Goal: Task Accomplishment & Management: Use online tool/utility

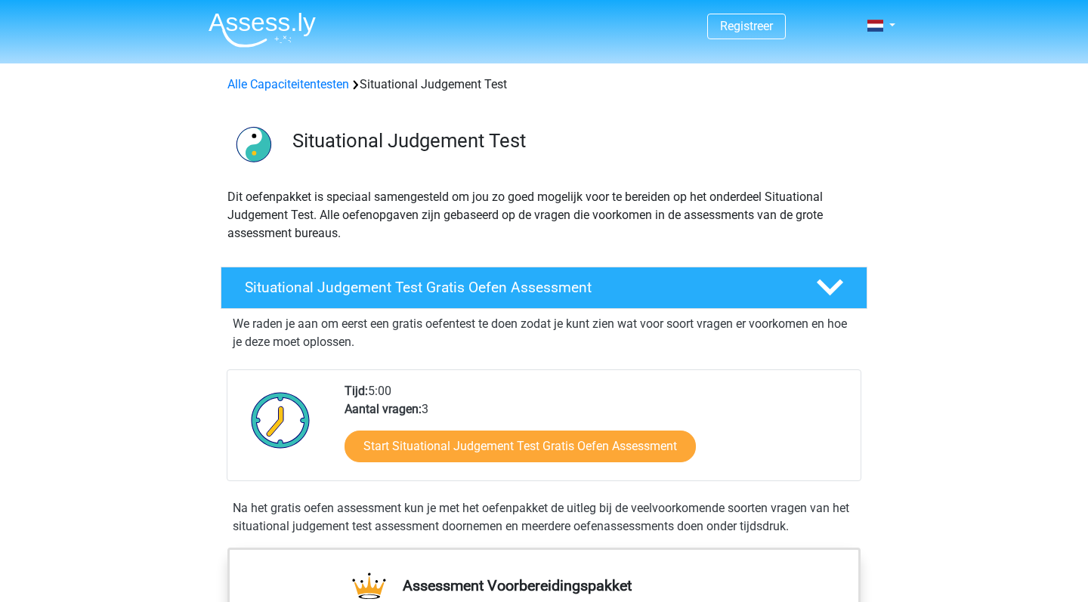
scroll to position [22, 0]
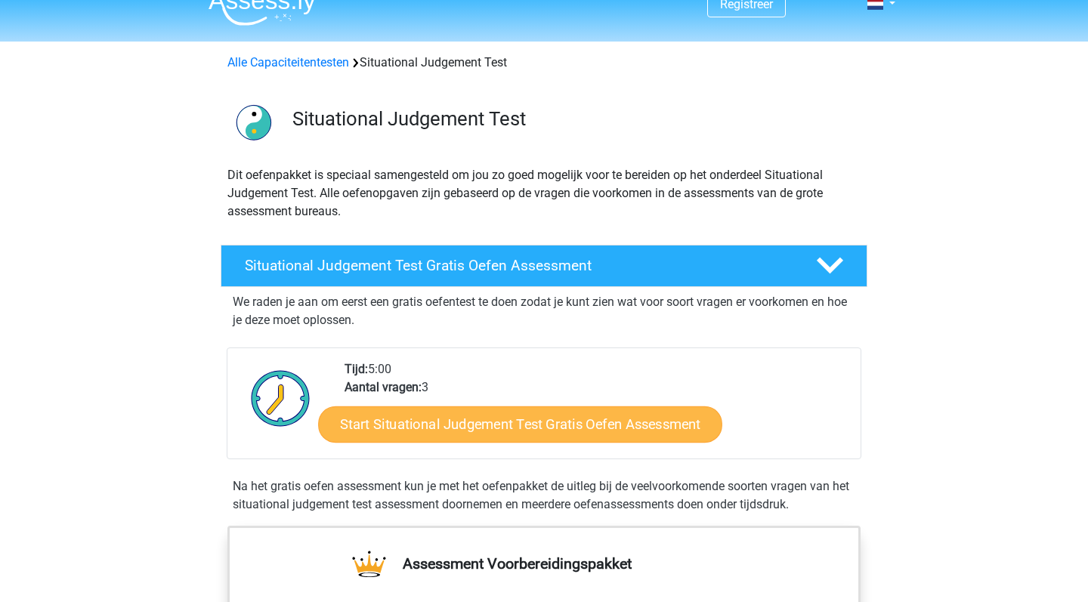
click at [421, 427] on link "Start Situational Judgement Test Gratis Oefen Assessment" at bounding box center [520, 424] width 404 height 36
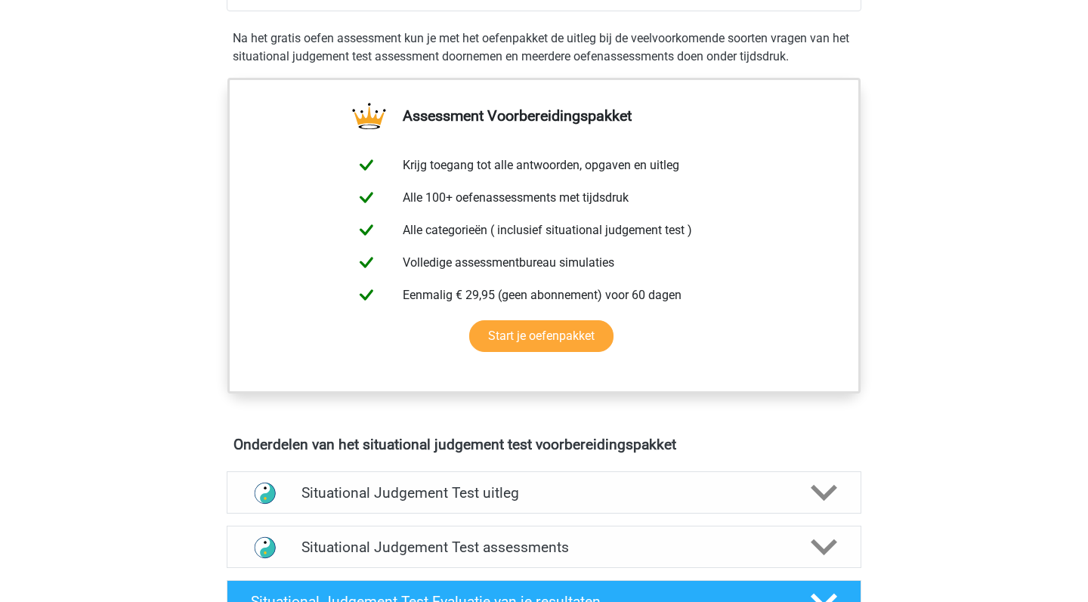
scroll to position [471, 0]
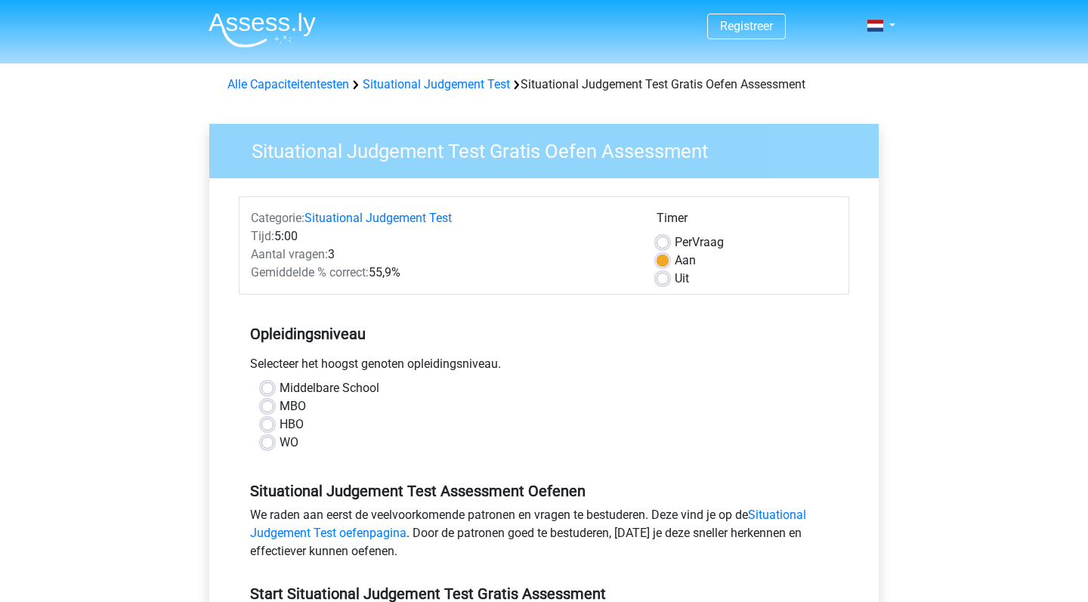
click at [279, 446] on label "WO" at bounding box center [288, 443] width 19 height 18
click at [267, 446] on input "WO" at bounding box center [267, 441] width 12 height 15
radio input "true"
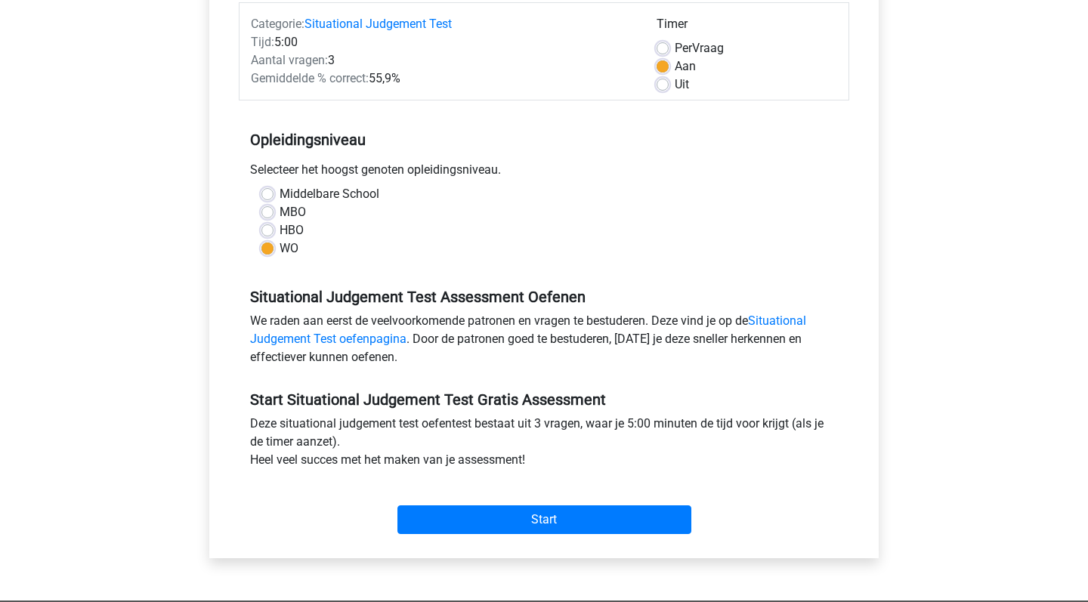
scroll to position [200, 0]
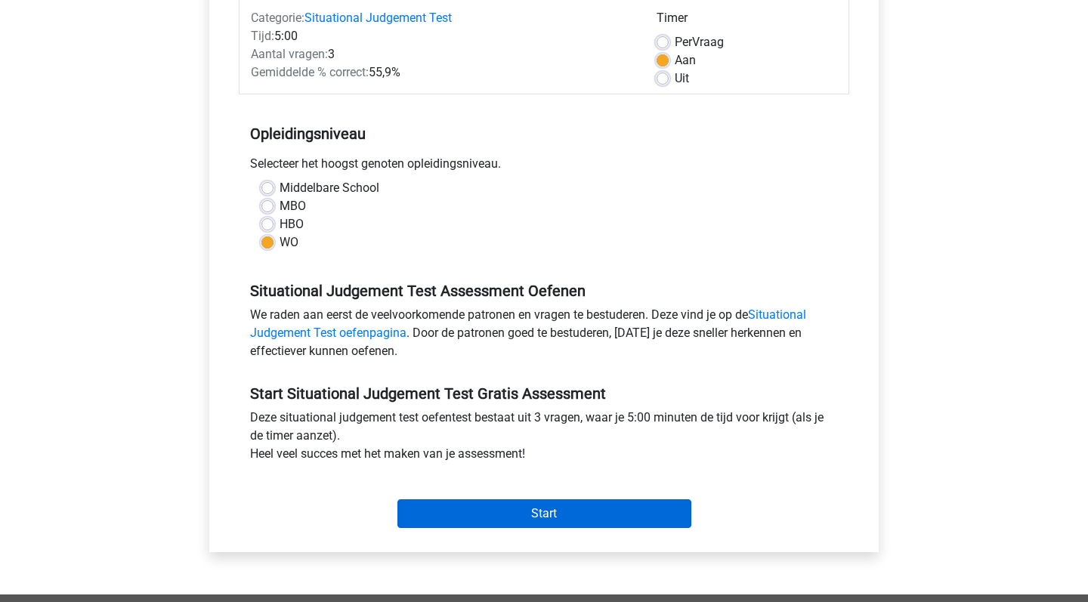
click at [439, 514] on input "Start" at bounding box center [544, 513] width 294 height 29
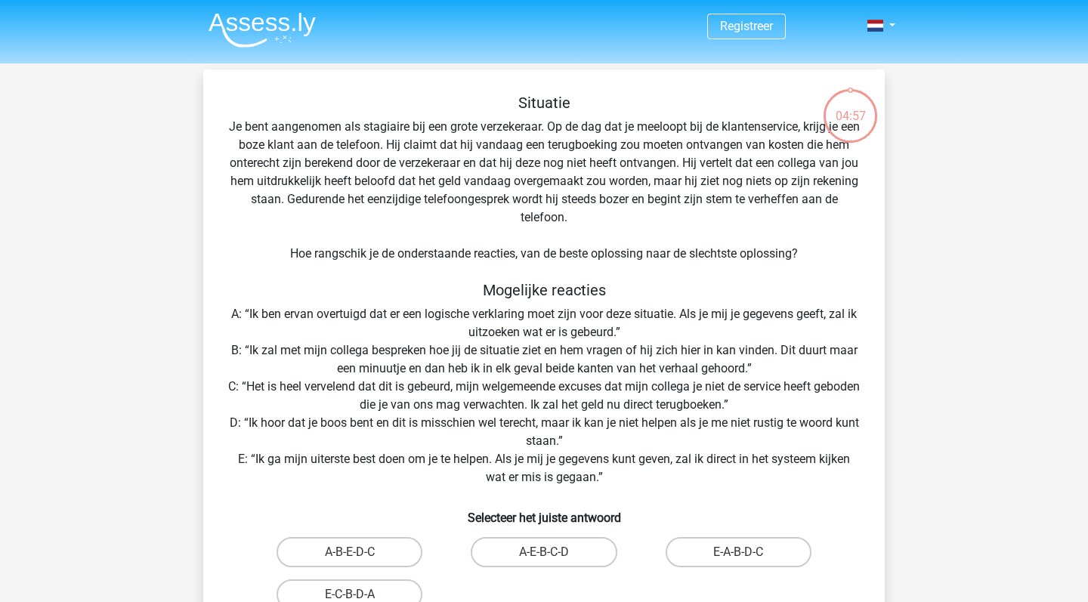
scroll to position [18, 0]
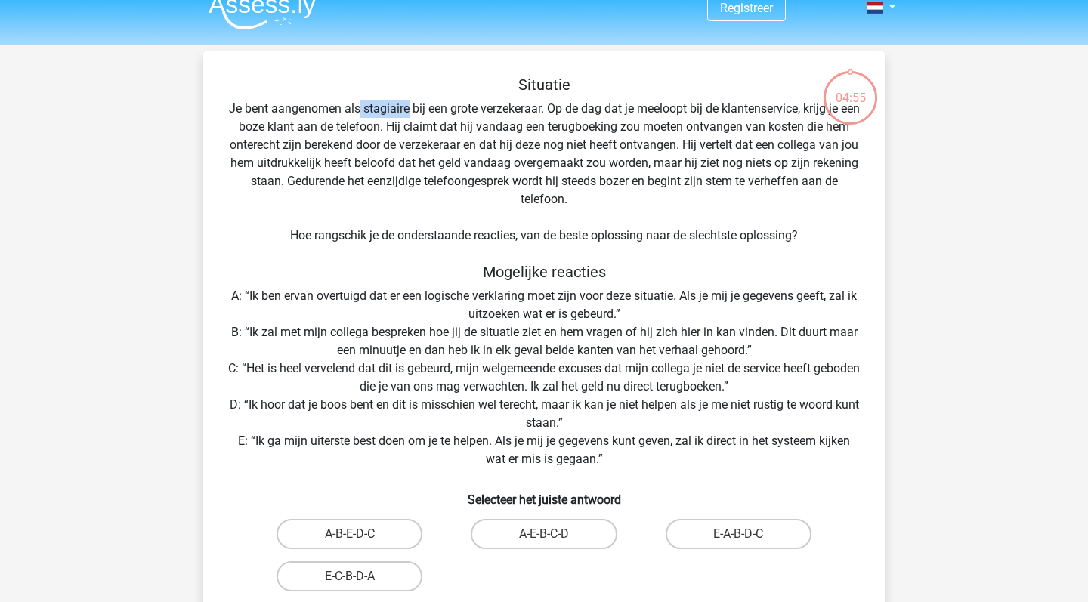
drag, startPoint x: 369, startPoint y: 108, endPoint x: 418, endPoint y: 110, distance: 49.1
click at [418, 110] on div "Situatie Je bent aangenomen als stagiaire bij een grote verzekeraar. Op de dag …" at bounding box center [543, 362] width 669 height 572
